Goal: Transaction & Acquisition: Purchase product/service

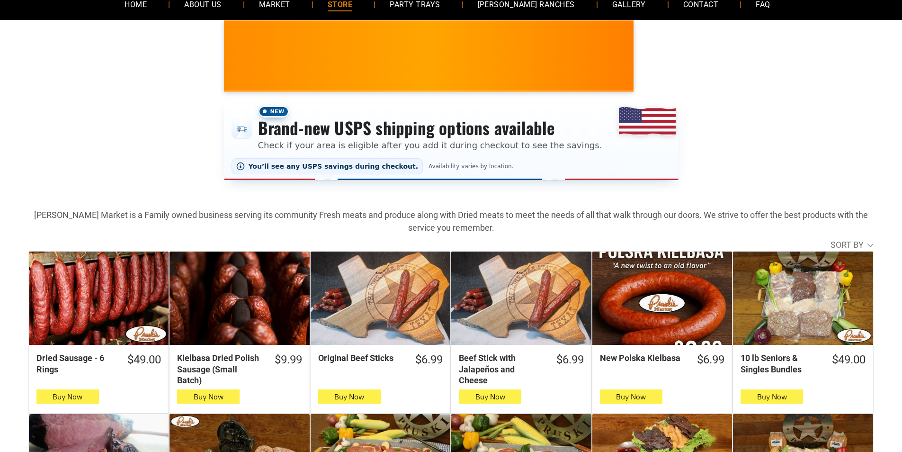
scroll to position [189, 0]
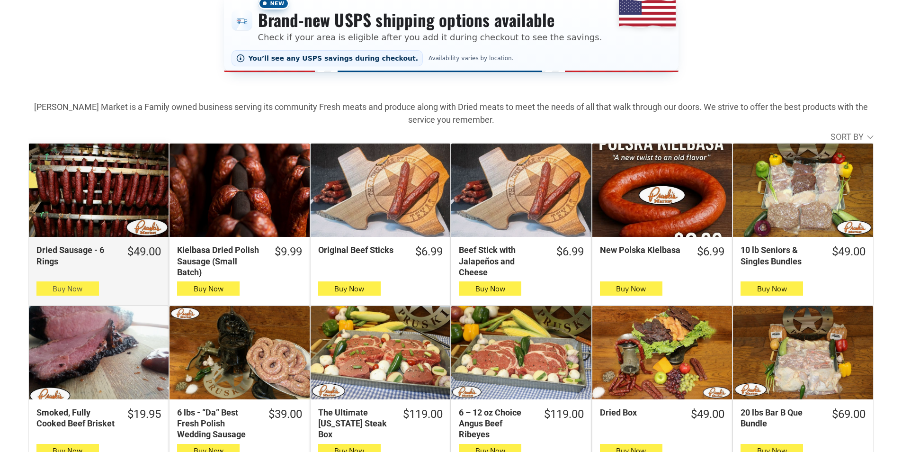
click at [48, 292] on button "Buy Now" at bounding box center [67, 288] width 62 height 14
click at [64, 294] on icon "button" at bounding box center [67, 288] width 10 height 11
click at [48, 287] on button "Buy Now" at bounding box center [67, 288] width 62 height 14
